Goal: Transaction & Acquisition: Purchase product/service

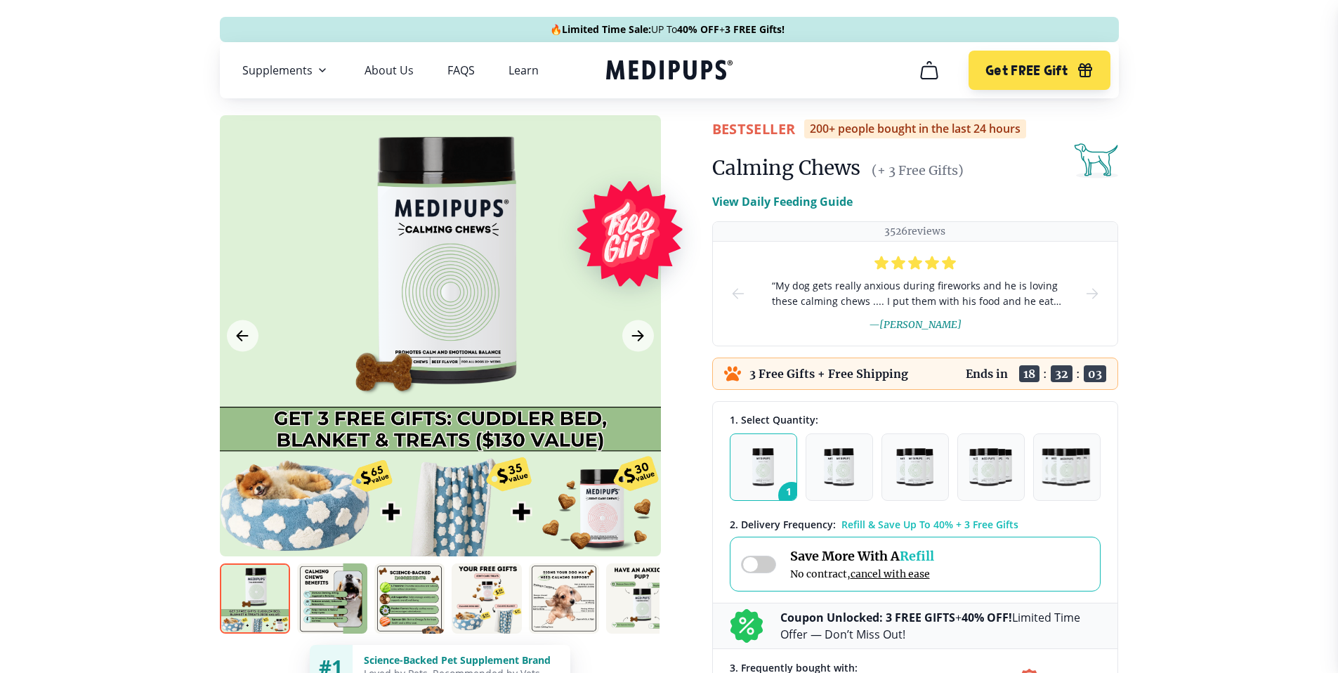
drag, startPoint x: 713, startPoint y: 175, endPoint x: 867, endPoint y: 164, distance: 154.1
click at [867, 164] on div "Calming Chews (+ 3 Free Gifts)" at bounding box center [915, 168] width 406 height 28
click at [0, 0] on volc-translate at bounding box center [0, 0] width 0 height 0
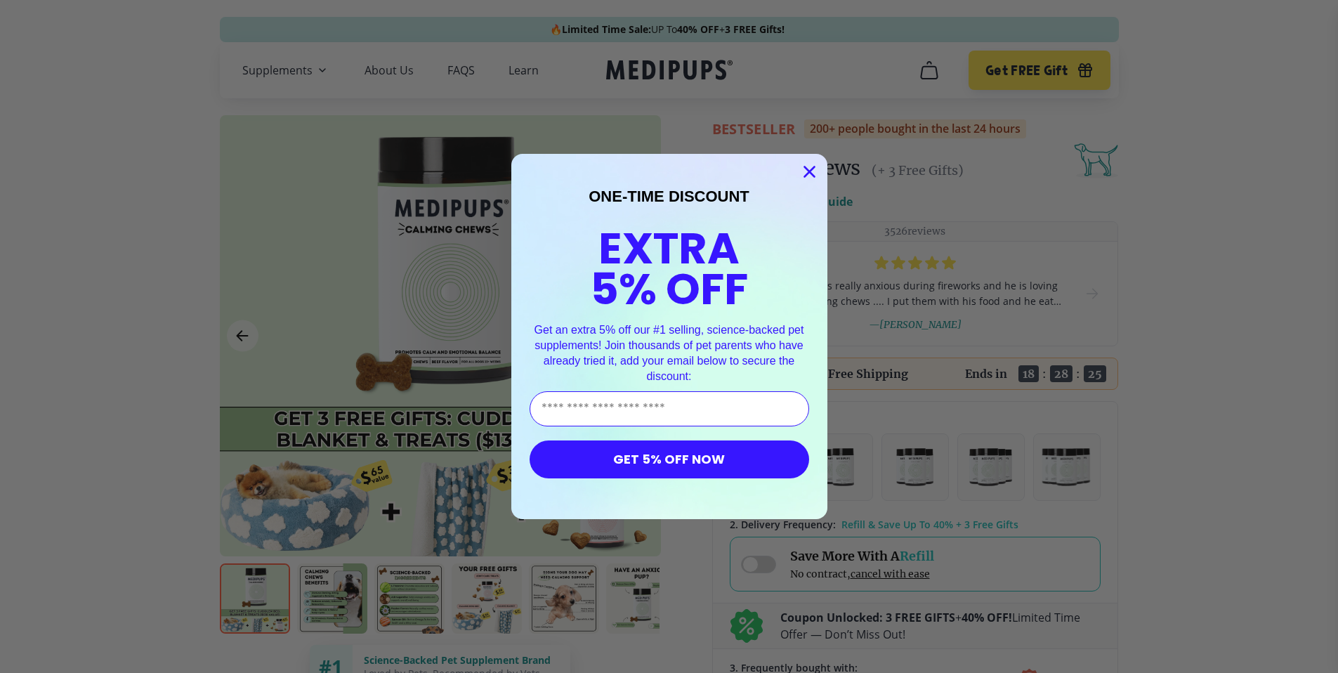
click at [805, 167] on icon "Close dialog" at bounding box center [809, 172] width 10 height 10
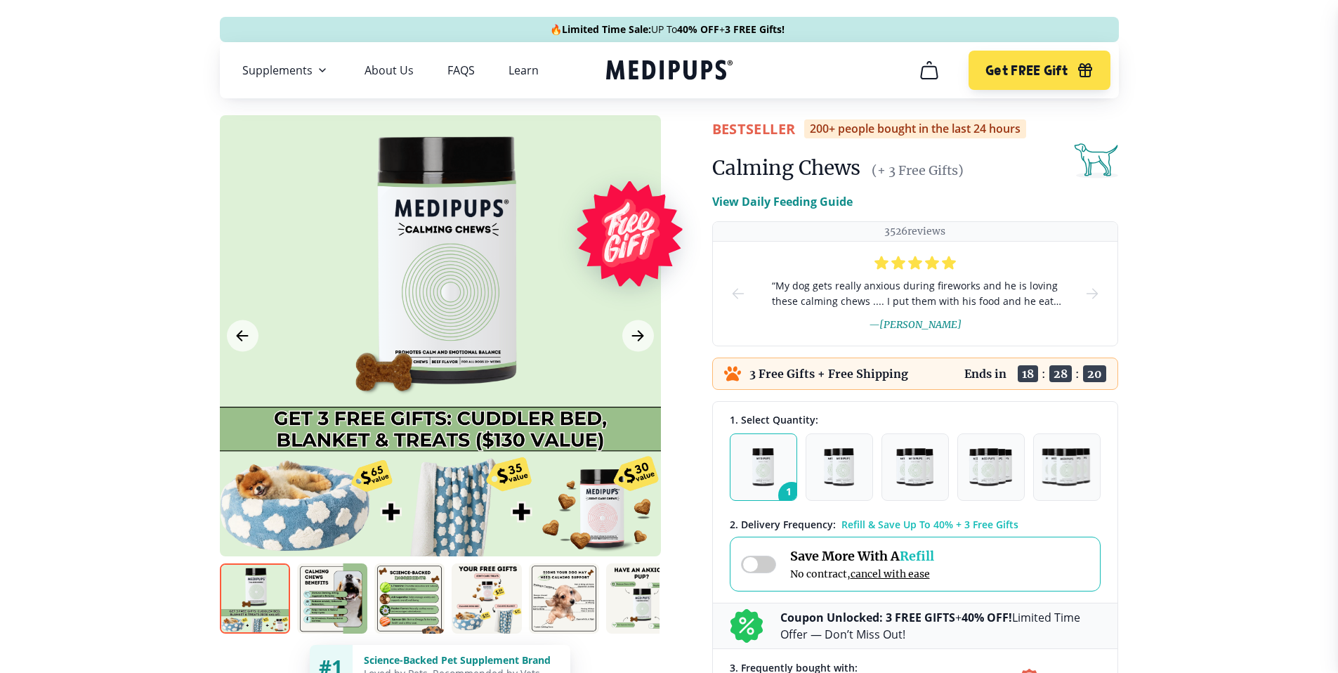
click at [330, 607] on img at bounding box center [332, 598] width 70 height 70
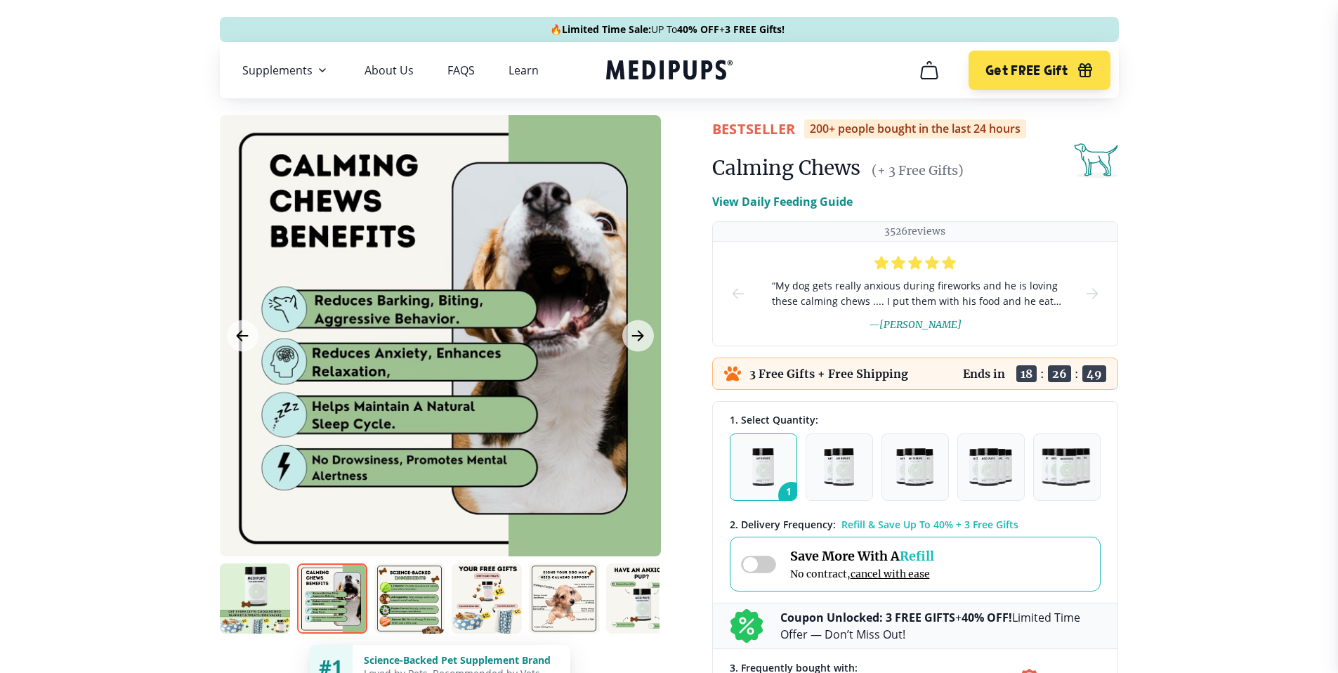
click at [416, 604] on img at bounding box center [409, 598] width 70 height 70
